Goal: Check status: Check status

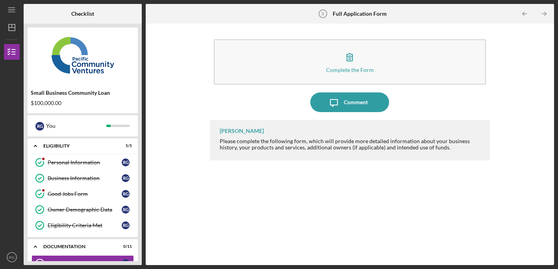
scroll to position [85, 0]
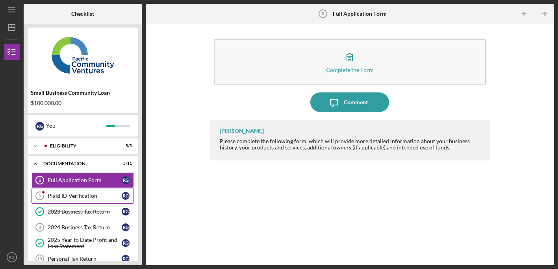
click at [91, 196] on div "Plaid ID Verification" at bounding box center [85, 196] width 74 height 6
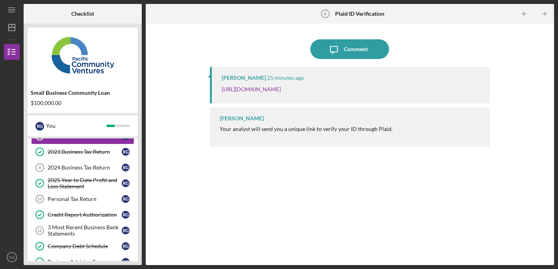
scroll to position [50, 0]
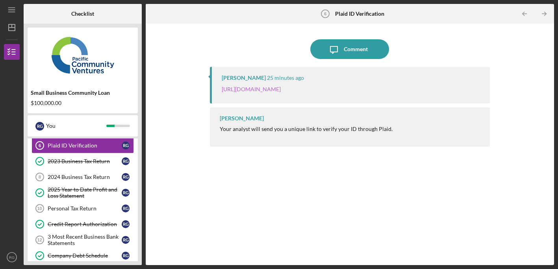
click at [281, 87] on link "https://verify.plaid.com/verify/idv_8sfZwiAyssRSy9?key=14eb0196826b14c3eccd85c0…" at bounding box center [251, 89] width 59 height 7
